Goal: Information Seeking & Learning: Find specific fact

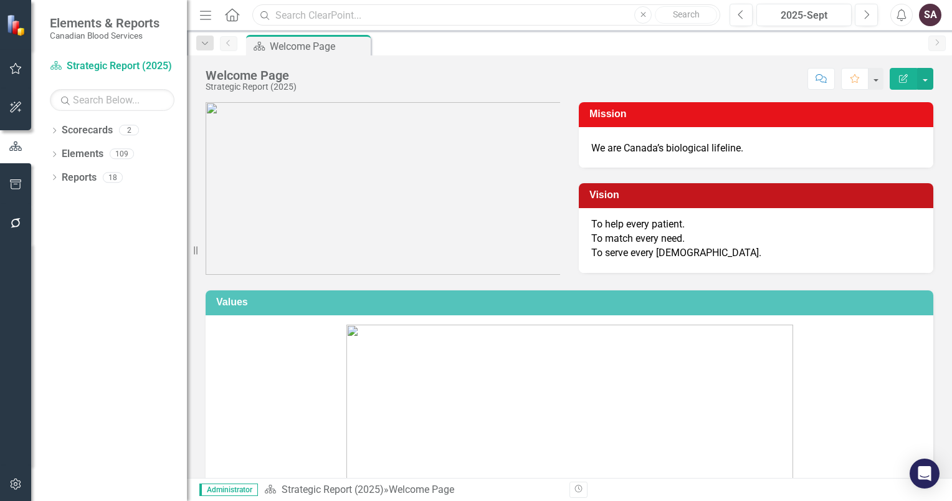
click at [389, 13] on input "text" at bounding box center [486, 15] width 468 height 22
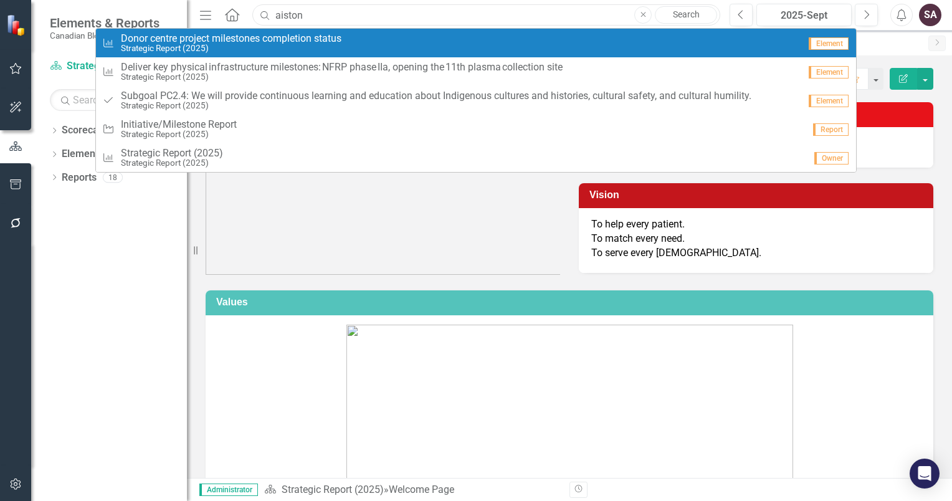
type input "aiston"
click at [359, 40] on div "Measure Donor centre project milestones completion status Strategic Report (202…" at bounding box center [450, 43] width 697 height 21
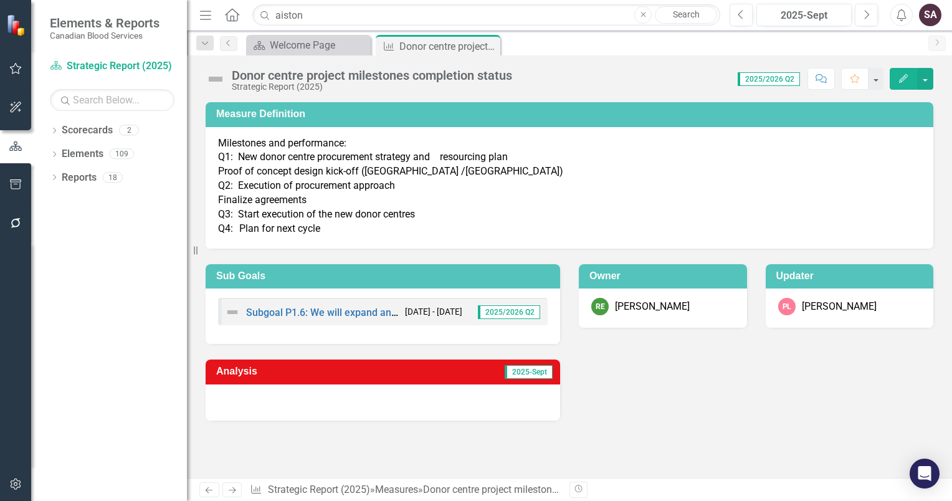
click at [676, 15] on link "Search" at bounding box center [686, 14] width 62 height 17
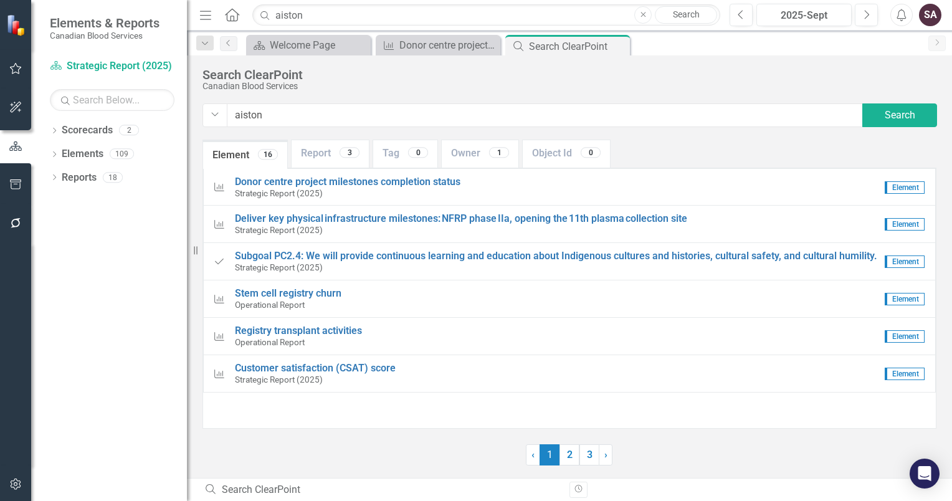
click at [278, 376] on small "Strategic Report (2025)" at bounding box center [556, 379] width 643 height 11
click at [277, 369] on span "Customer satisfaction (CSAT) score" at bounding box center [315, 368] width 161 height 12
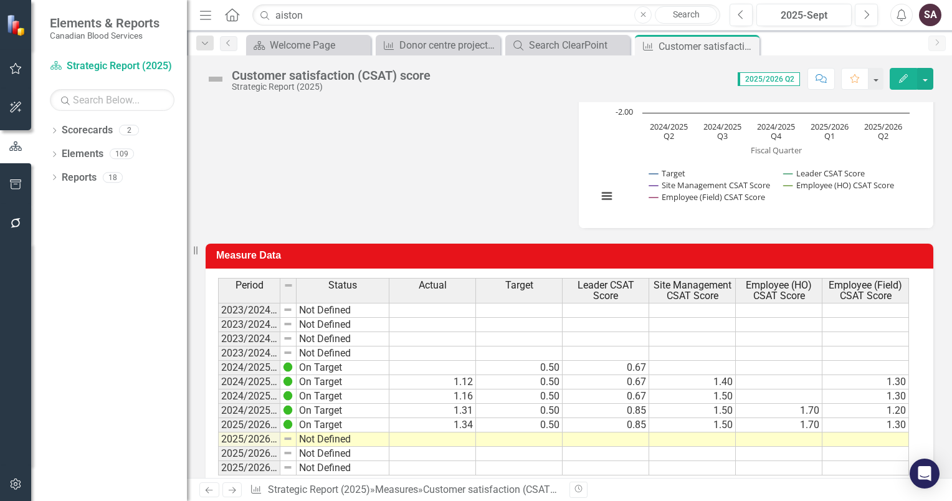
scroll to position [379, 0]
